Goal: Find specific page/section: Find specific page/section

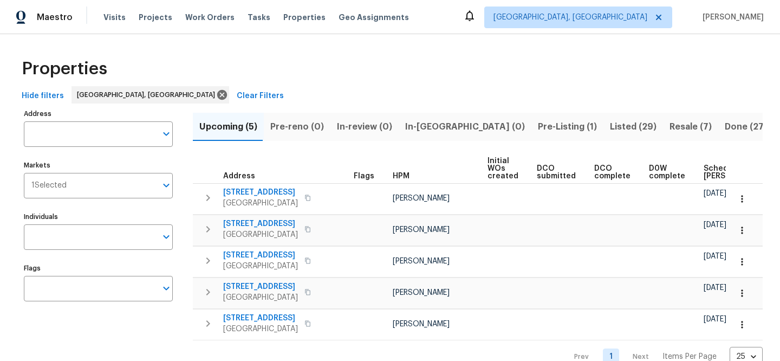
click at [237, 93] on span "Clear Filters" at bounding box center [260, 96] width 47 height 14
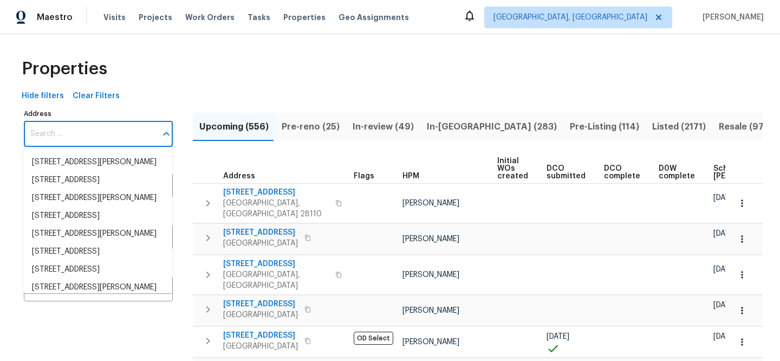
click at [124, 123] on input "Address" at bounding box center [90, 133] width 133 height 25
paste input "[STREET_ADDRESS]"
type input "[STREET_ADDRESS]"
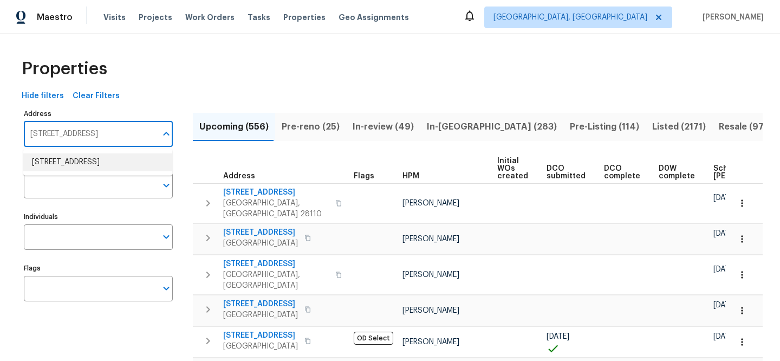
click at [126, 155] on li "[STREET_ADDRESS]" at bounding box center [97, 162] width 149 height 18
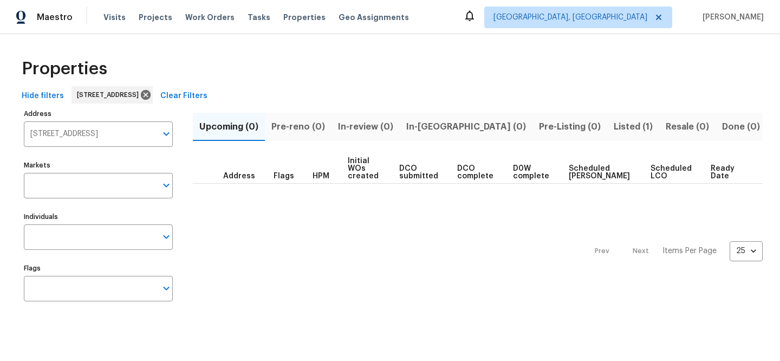
click at [607, 118] on button "Listed (1)" at bounding box center [633, 127] width 52 height 28
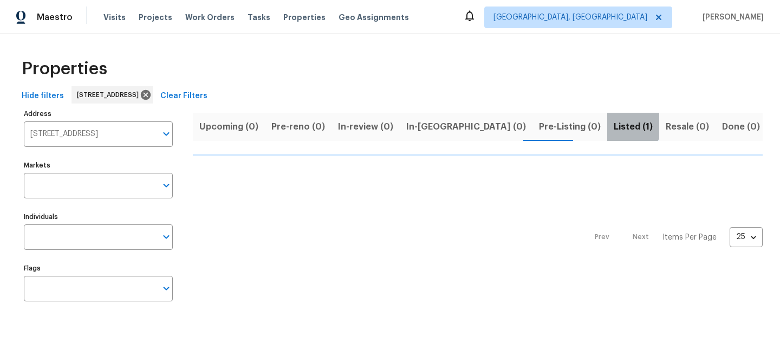
click at [607, 118] on button "Listed (1)" at bounding box center [633, 127] width 52 height 28
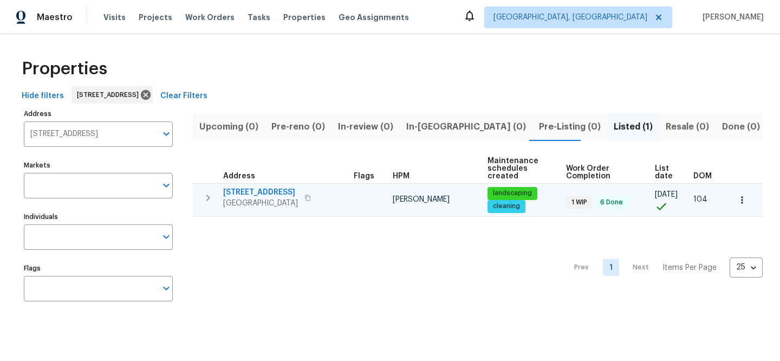
click at [286, 189] on span "[STREET_ADDRESS]" at bounding box center [260, 192] width 75 height 11
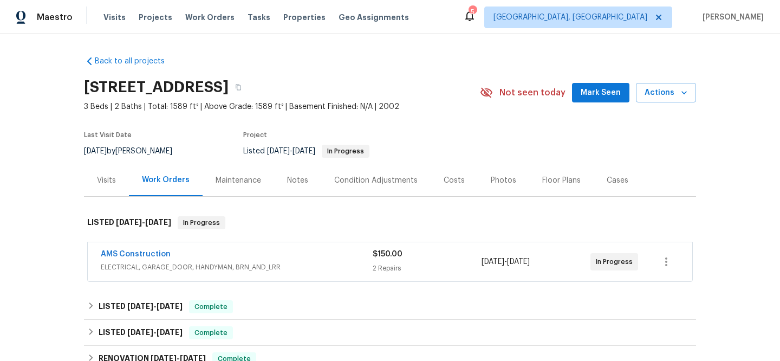
click at [241, 269] on span "ELECTRICAL, GARAGE_DOOR, HANDYMAN, BRN_AND_LRR" at bounding box center [237, 267] width 272 height 11
